Goal: Use online tool/utility

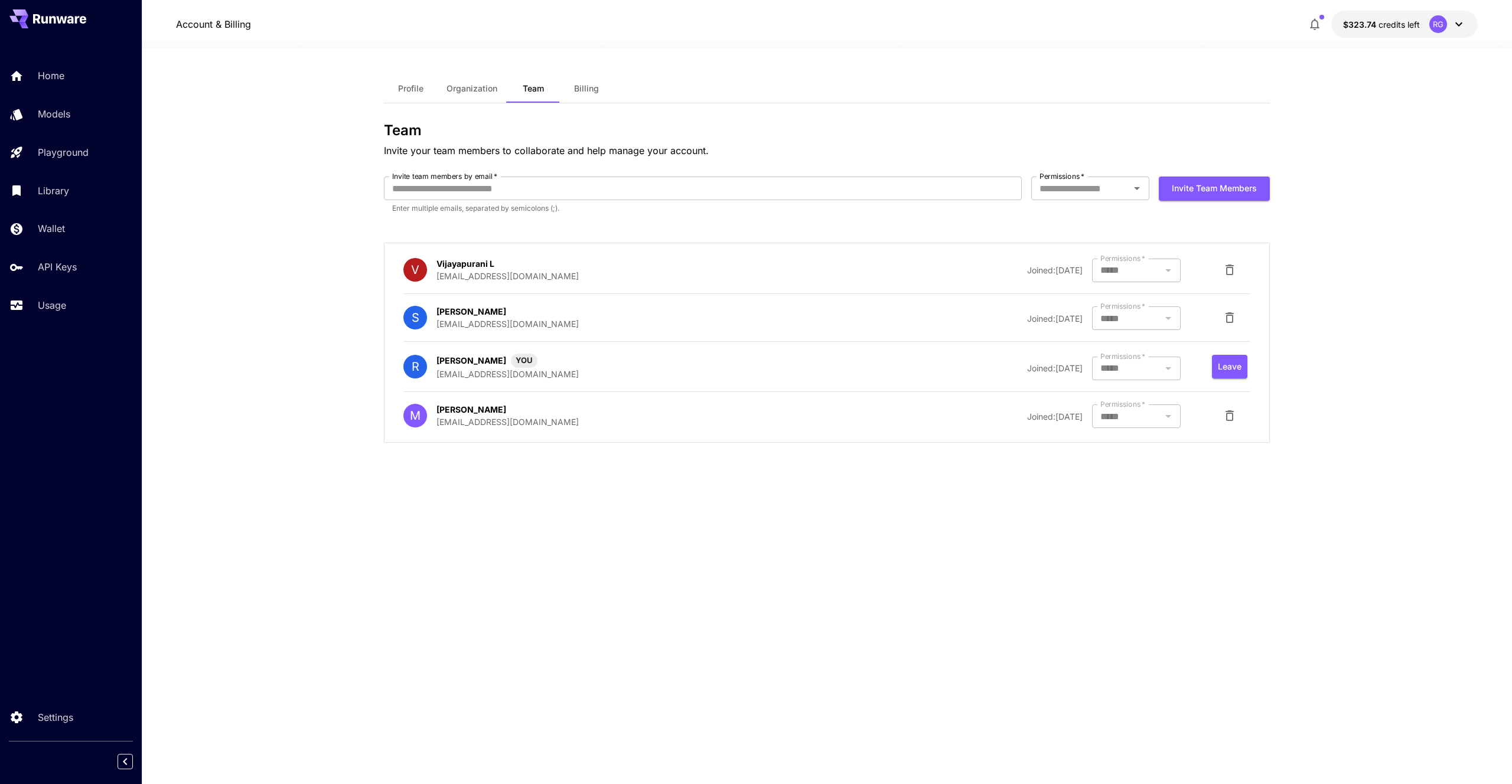
click at [272, 154] on section "Profile Organization Team Billing Team Invite your team members to collaborate …" at bounding box center [827, 416] width 1370 height 735
click at [46, 115] on p "Models" at bounding box center [56, 114] width 33 height 14
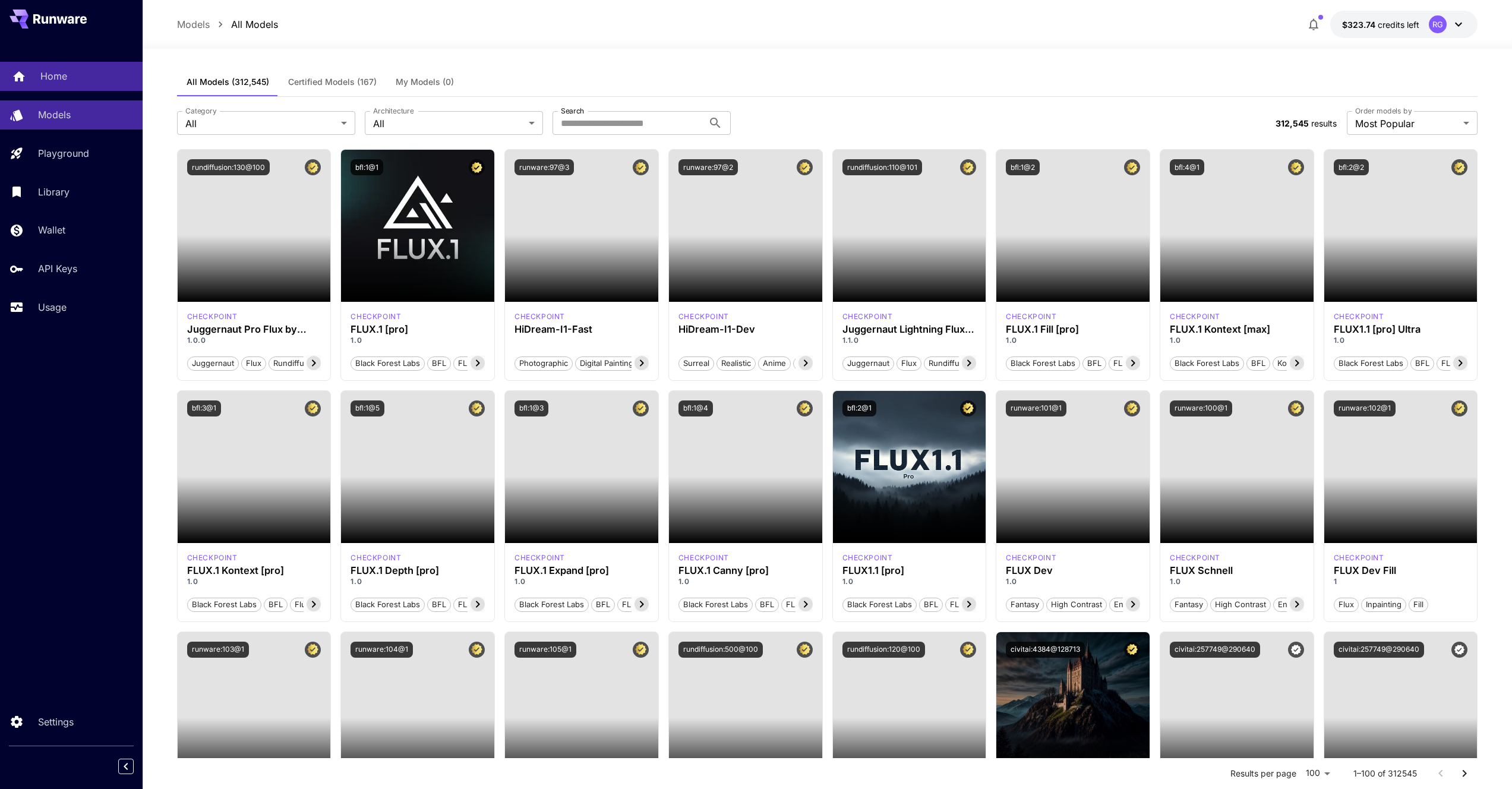
click at [69, 76] on div "Home" at bounding box center [86, 76] width 93 height 15
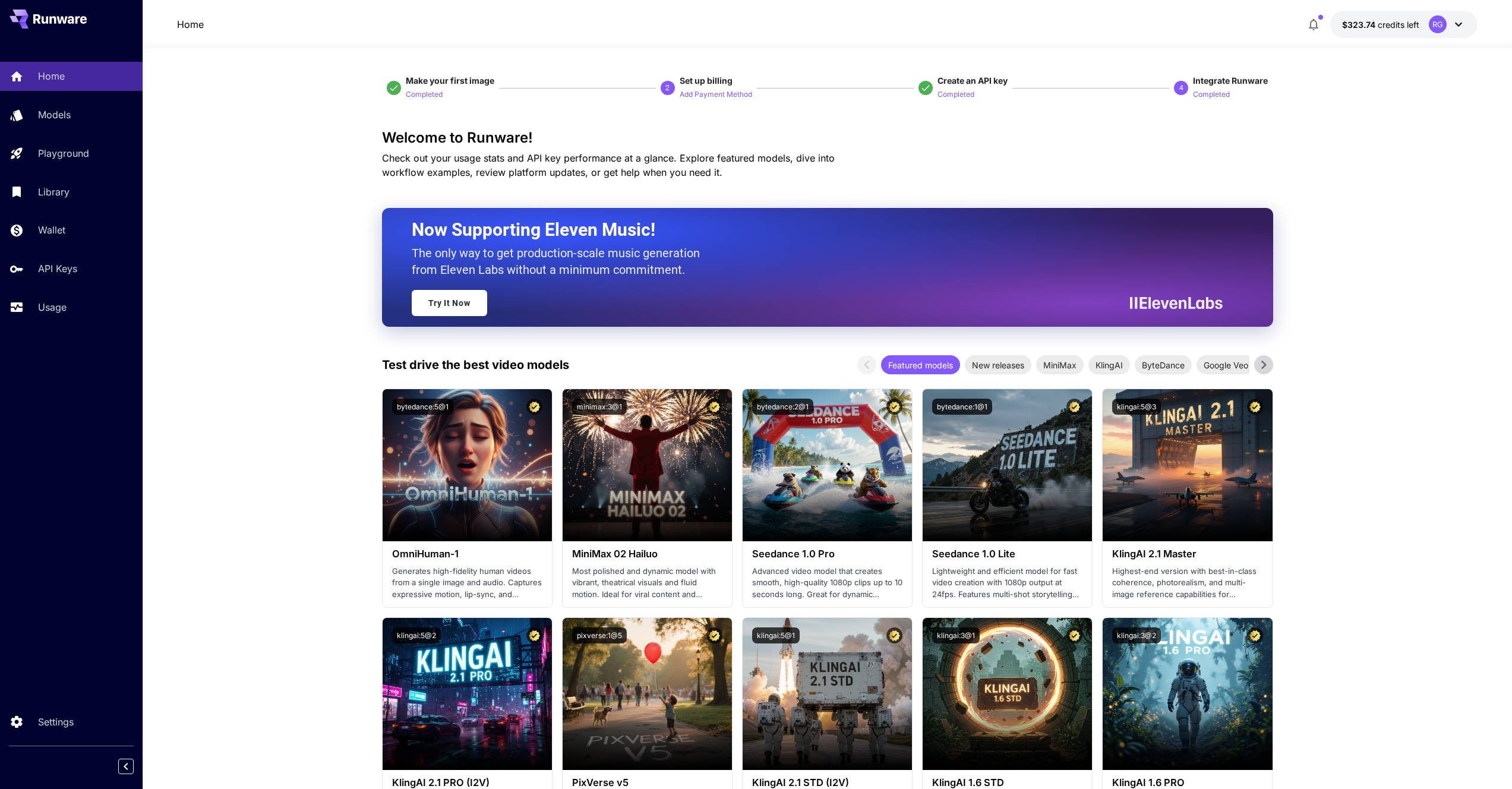
click at [75, 107] on div "Models" at bounding box center [86, 114] width 93 height 15
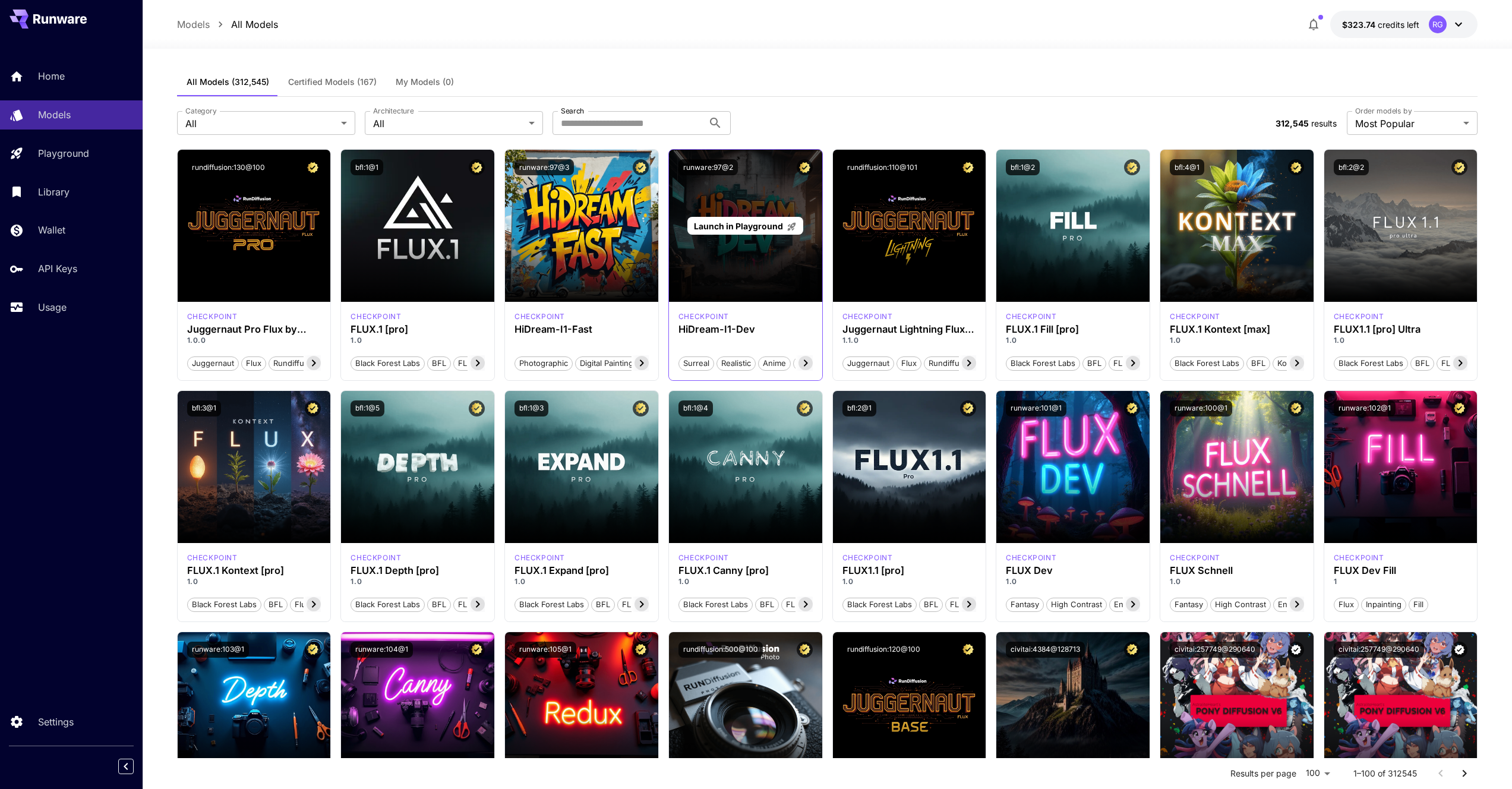
click at [788, 197] on div "Launch in Playground" at bounding box center [746, 226] width 153 height 152
